Goal: Task Accomplishment & Management: Use online tool/utility

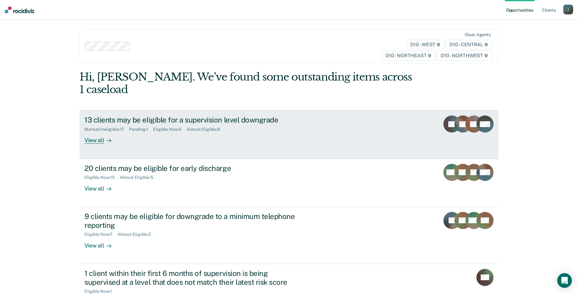
click at [90, 132] on div "View all" at bounding box center [102, 138] width 34 height 12
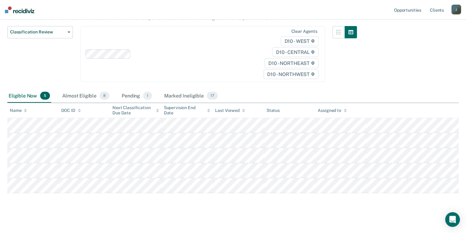
scroll to position [72, 0]
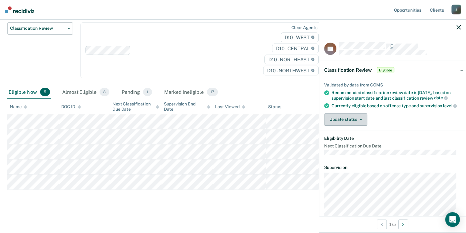
click at [354, 122] on button "Update status" at bounding box center [345, 119] width 43 height 12
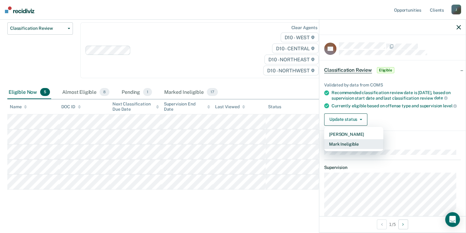
click at [341, 149] on button "Mark Ineligible" at bounding box center [353, 144] width 59 height 10
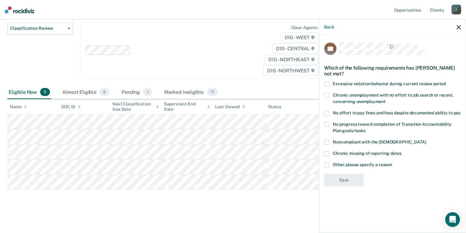
click at [331, 164] on label "Other: please specify a reason" at bounding box center [392, 165] width 137 height 6
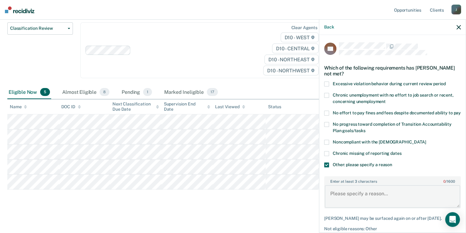
click at [343, 205] on textarea "Enter at least 3 characters 0 / 1600" at bounding box center [392, 196] width 135 height 23
type textarea "L"
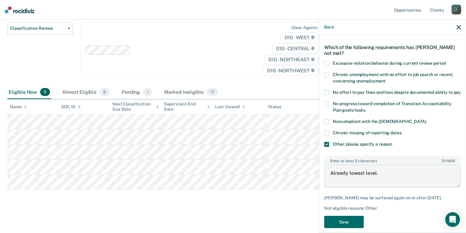
scroll to position [38, 0]
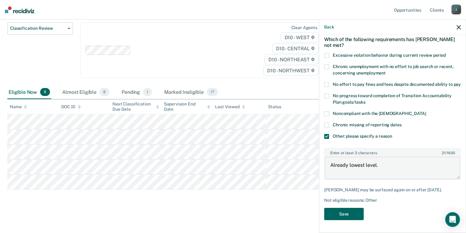
type textarea "Already lowest level."
click at [346, 218] on button "Save" at bounding box center [344, 214] width 40 height 13
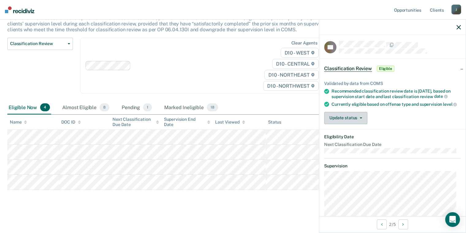
scroll to position [0, 0]
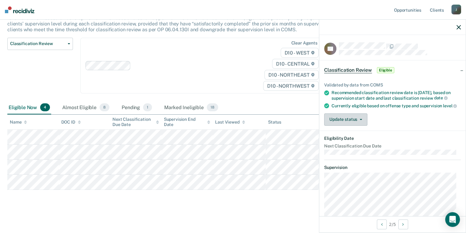
click at [362, 125] on button "Update status" at bounding box center [345, 119] width 43 height 12
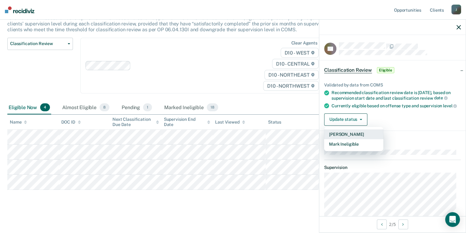
click at [346, 136] on button "[PERSON_NAME]" at bounding box center [353, 134] width 59 height 10
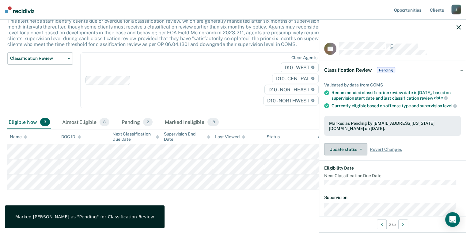
click at [362, 152] on button "Update status" at bounding box center [345, 149] width 43 height 12
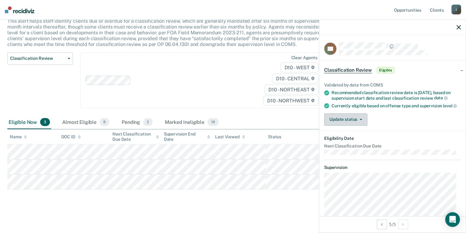
click at [339, 126] on button "Update status" at bounding box center [345, 119] width 43 height 12
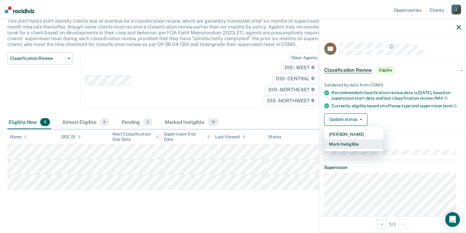
click at [340, 149] on button "Mark Ineligible" at bounding box center [353, 144] width 59 height 10
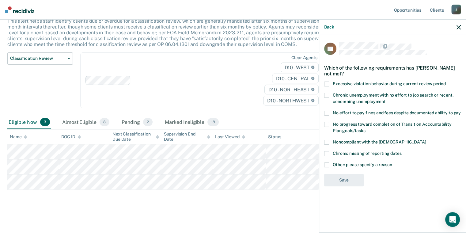
click at [329, 163] on label "Other: please specify a reason" at bounding box center [392, 165] width 137 height 6
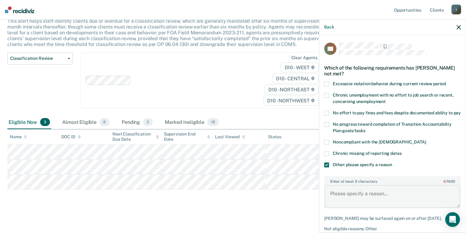
click at [337, 195] on textarea "Enter at least 3 characters 0 / 1600" at bounding box center [392, 196] width 135 height 23
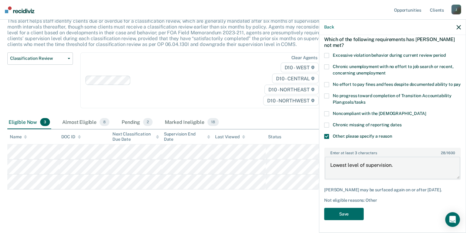
scroll to position [38, 0]
type textarea "Lowest level of supervision."
click at [334, 217] on button "Save" at bounding box center [344, 214] width 40 height 13
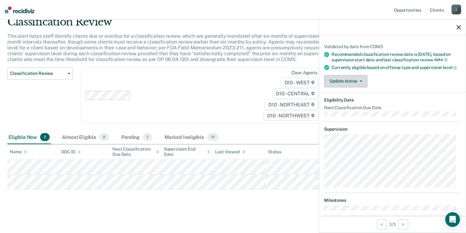
click at [343, 87] on button "Update status" at bounding box center [345, 81] width 43 height 12
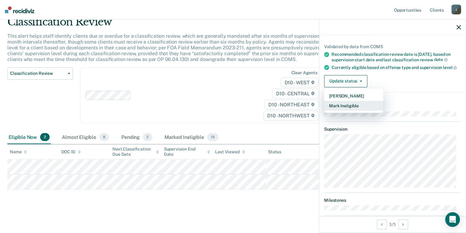
click at [339, 111] on button "Mark Ineligible" at bounding box center [353, 106] width 59 height 10
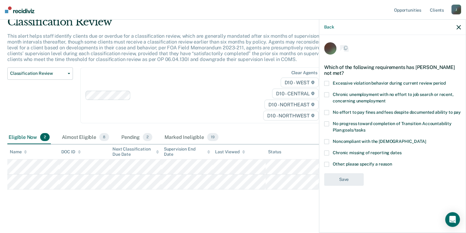
scroll to position [0, 0]
click at [329, 166] on label "Other: please specify a reason" at bounding box center [392, 165] width 137 height 6
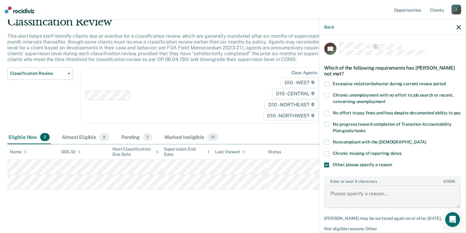
drag, startPoint x: 333, startPoint y: 194, endPoint x: 335, endPoint y: 200, distance: 6.1
click at [333, 194] on textarea "Enter at least 3 characters 0 / 1600" at bounding box center [392, 196] width 135 height 23
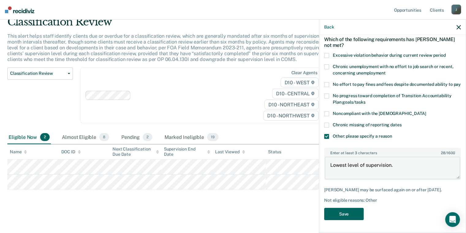
type textarea "Lowest level of supervision."
click at [350, 214] on button "Save" at bounding box center [344, 214] width 40 height 13
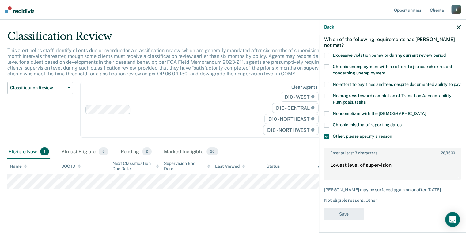
scroll to position [12, 0]
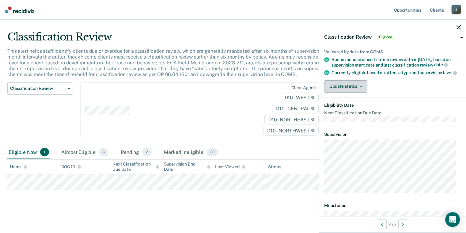
click at [333, 92] on button "Update status" at bounding box center [345, 86] width 43 height 12
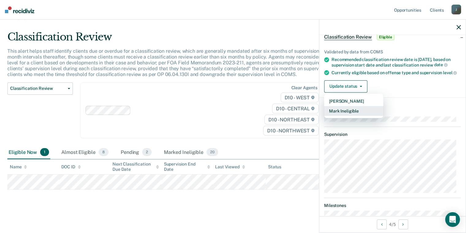
click at [334, 116] on button "Mark Ineligible" at bounding box center [353, 111] width 59 height 10
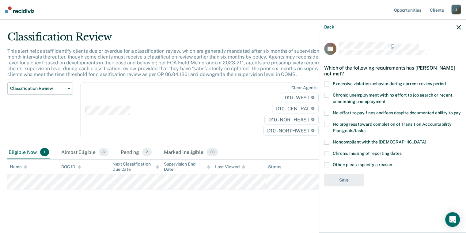
click at [323, 165] on div "CS Which of the following requirements has [PERSON_NAME] not met? Excessive vio…" at bounding box center [392, 133] width 146 height 196
click at [327, 166] on span at bounding box center [326, 164] width 5 height 5
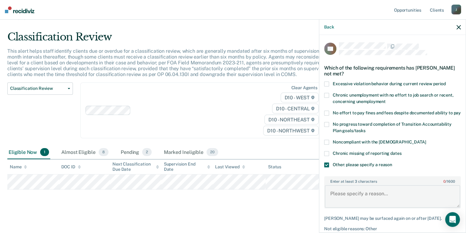
click at [336, 199] on textarea "Enter at least 3 characters 0 / 1600" at bounding box center [392, 196] width 135 height 23
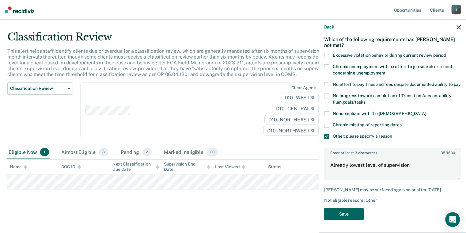
scroll to position [38, 0]
type textarea "Already lowest level of supervision"
click at [344, 213] on button "Save" at bounding box center [344, 214] width 40 height 13
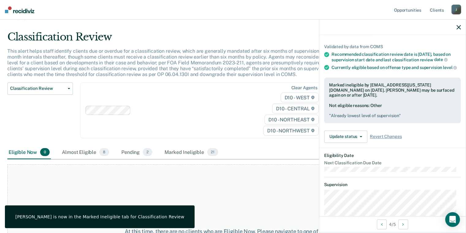
click at [456, 29] on icon "button" at bounding box center [458, 27] width 4 height 4
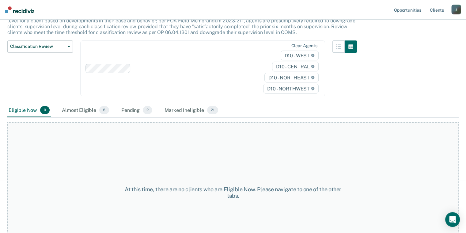
scroll to position [82, 0]
